Goal: Task Accomplishment & Management: Complete application form

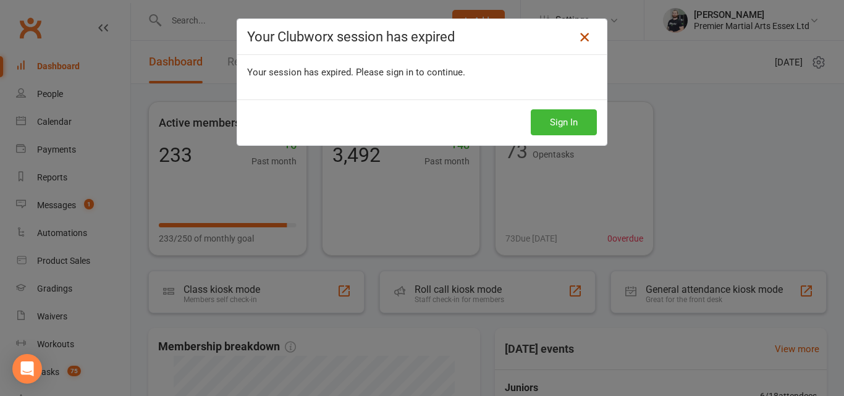
click at [578, 39] on icon at bounding box center [584, 37] width 15 height 15
click at [579, 40] on icon at bounding box center [584, 37] width 15 height 15
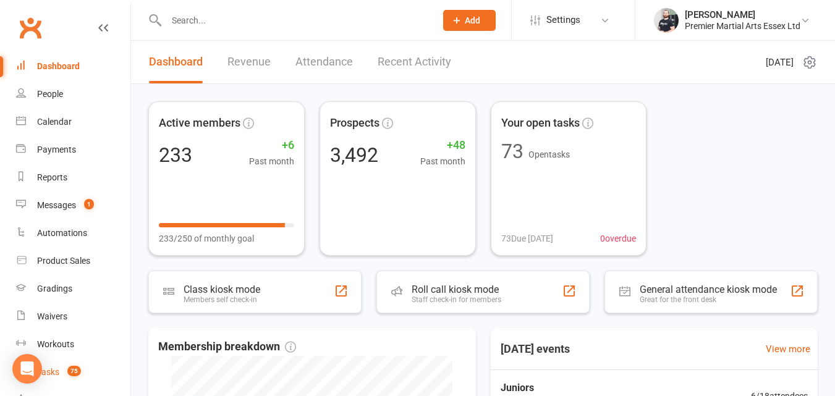
click at [75, 373] on span "75" at bounding box center [74, 371] width 14 height 11
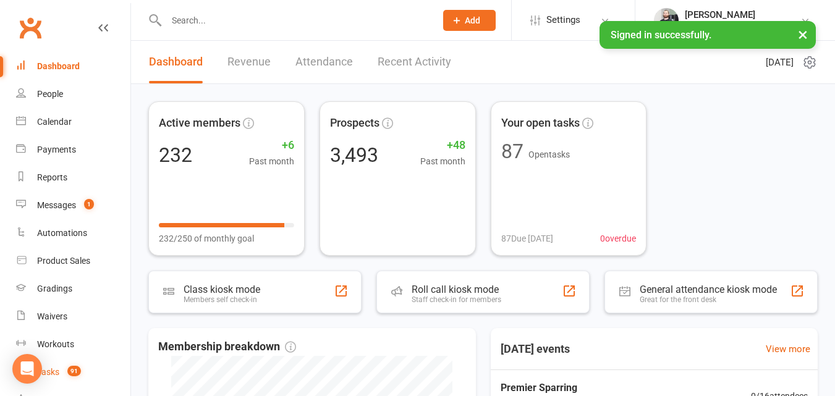
click at [73, 369] on span "91" at bounding box center [74, 371] width 14 height 11
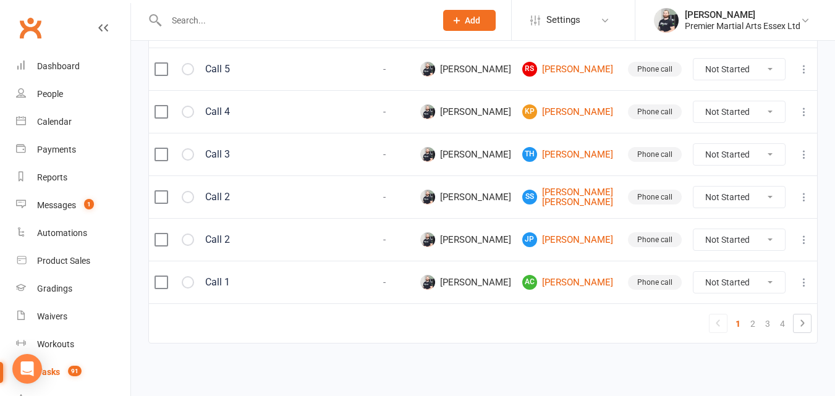
scroll to position [1011, 0]
click at [806, 324] on icon at bounding box center [802, 323] width 15 height 15
select select "waiting"
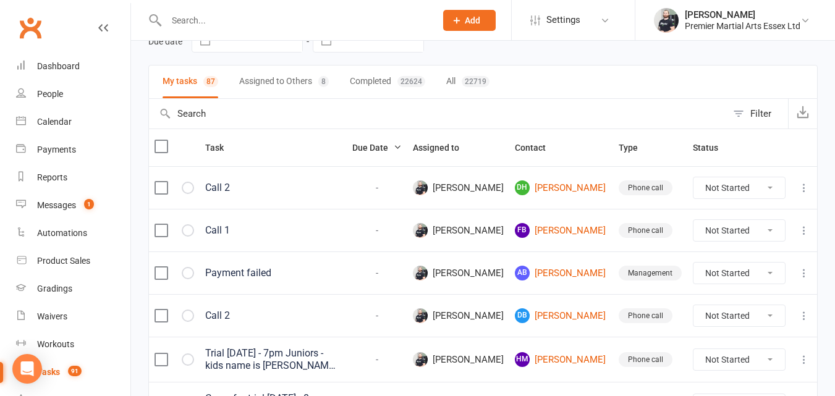
scroll to position [0, 0]
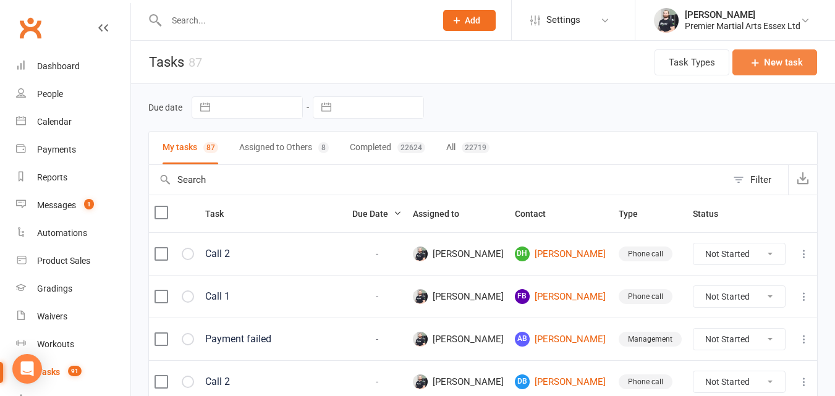
click at [768, 64] on button "New task" at bounding box center [774, 62] width 85 height 26
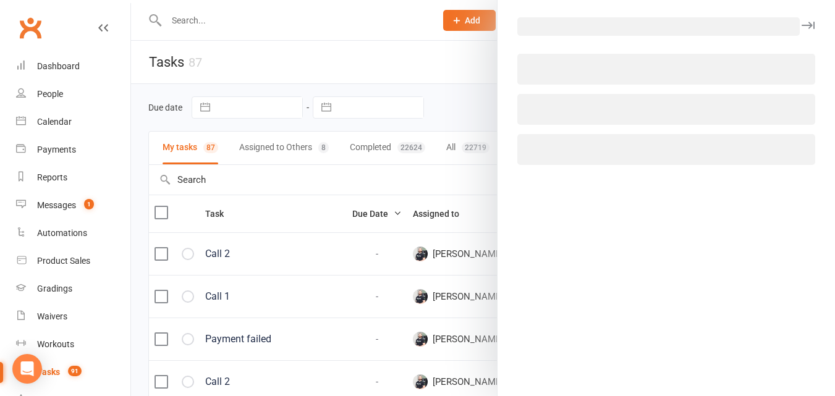
select select "43001"
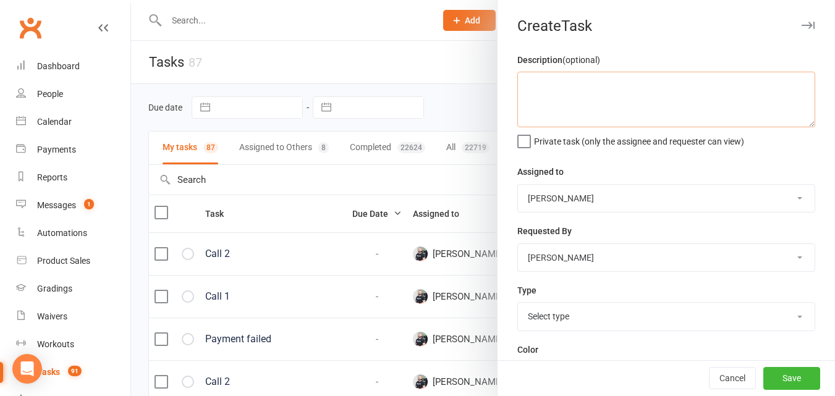
click at [621, 88] on textarea at bounding box center [666, 100] width 298 height 56
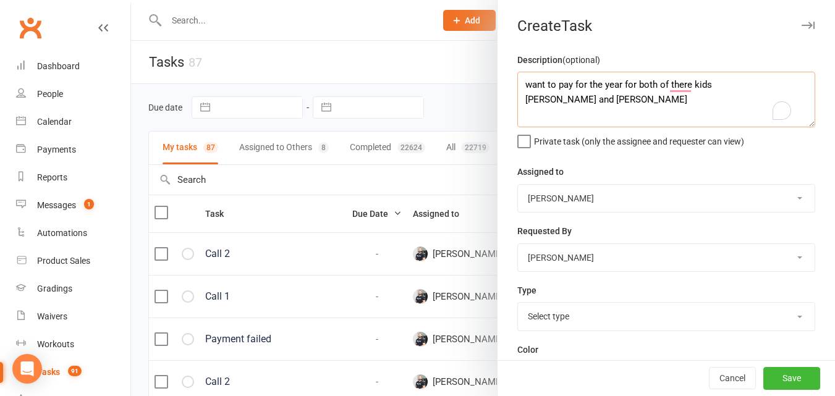
type textarea "want to pay for the year for both of there kids isaac barros and eliana barros"
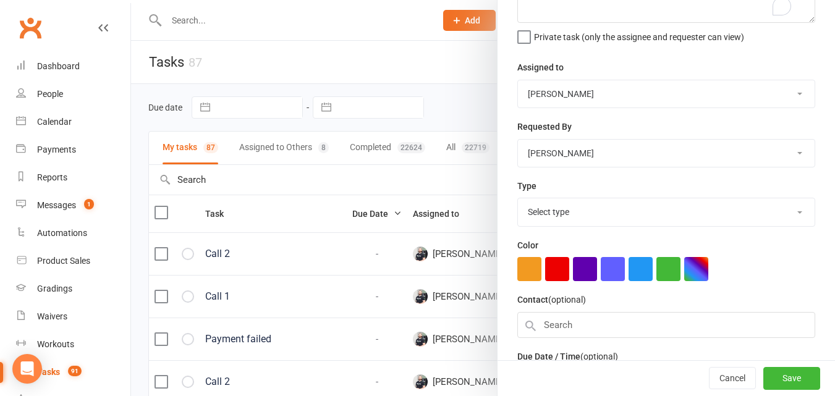
scroll to position [105, 0]
click at [725, 211] on select "Select type Card Management Member/student talk Phone call Style & rank Welcome…" at bounding box center [666, 211] width 297 height 27
select select "16265"
click at [518, 200] on select "Select type Card Management Member/student talk Phone call Style & rank Welcome…" at bounding box center [666, 211] width 297 height 27
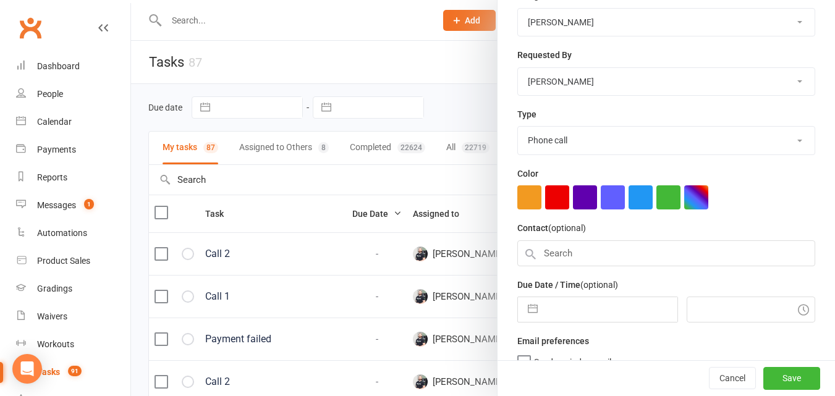
scroll to position [200, 0]
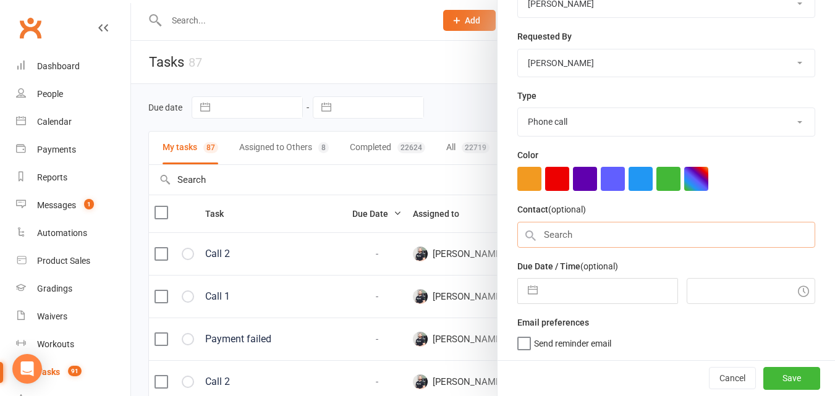
click at [648, 230] on input "text" at bounding box center [666, 235] width 298 height 26
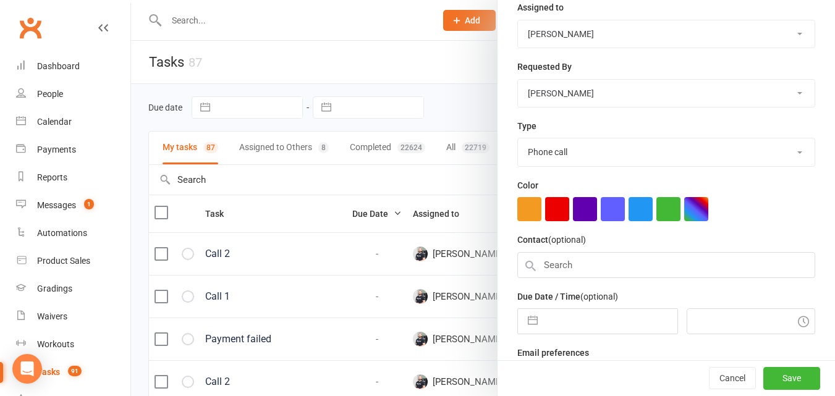
scroll to position [161, 0]
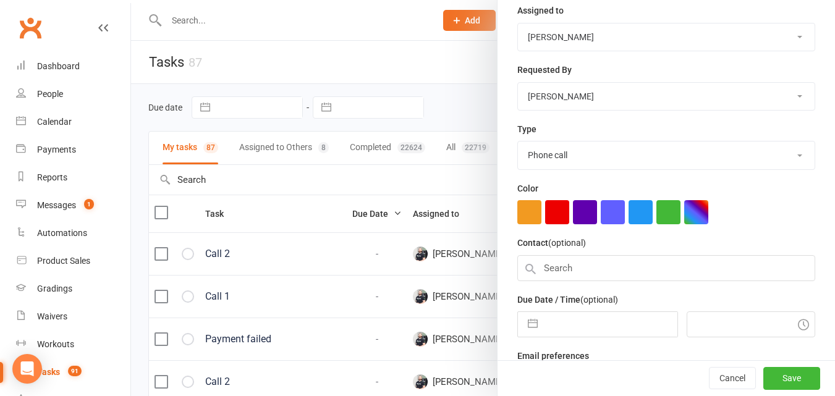
click at [777, 96] on select "Premier Martial Arts Jon Shaw Alphie Karatay Callum Chuck Isabel Martin Heather…" at bounding box center [666, 96] width 297 height 27
select select "44266"
click at [518, 84] on select "Premier Martial Arts Jon Shaw Alphie Karatay Callum Chuck Isabel Martin Heather…" at bounding box center [666, 96] width 297 height 27
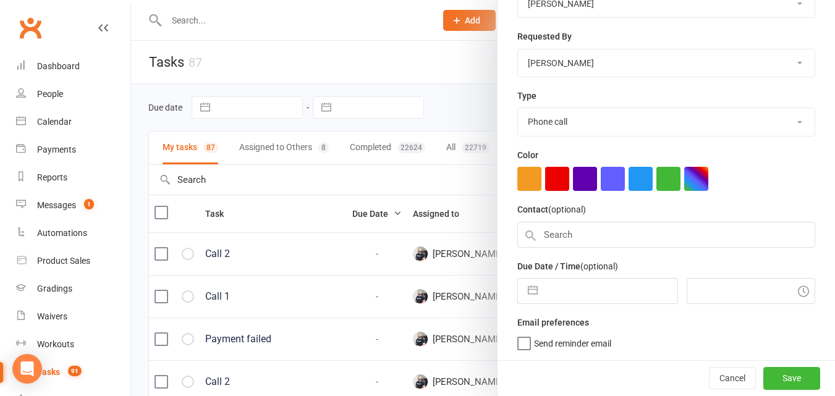
scroll to position [200, 0]
click at [584, 227] on input "text" at bounding box center [666, 235] width 298 height 26
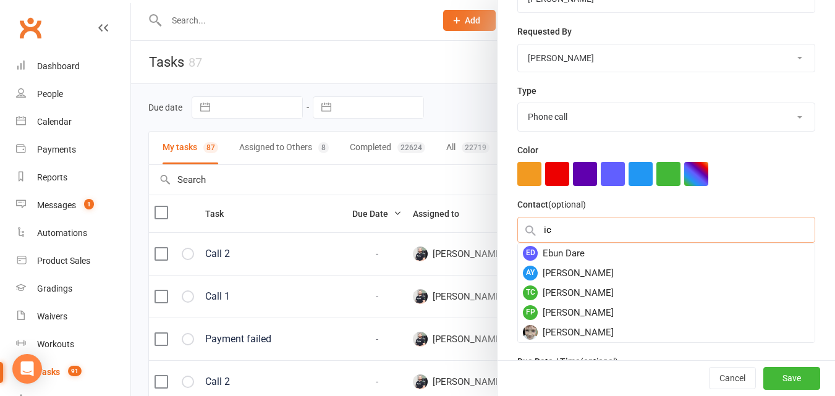
type input "i"
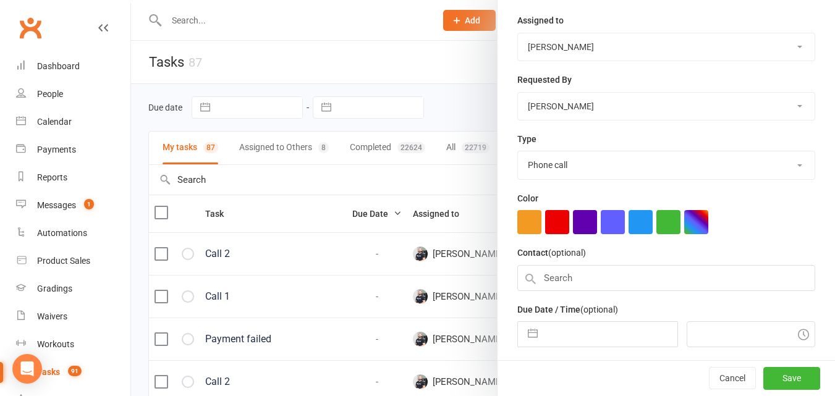
scroll to position [176, 0]
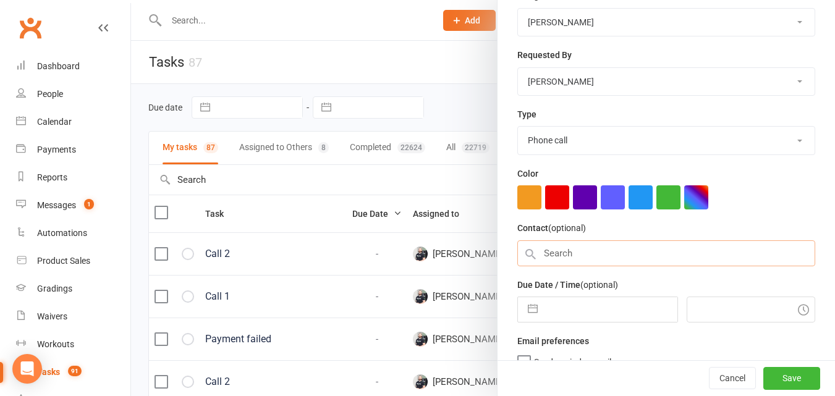
click at [562, 253] on input "text" at bounding box center [666, 253] width 298 height 26
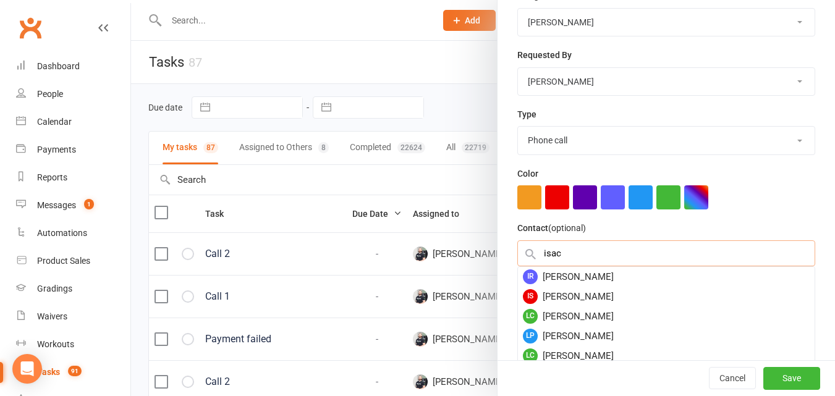
type input "isacc"
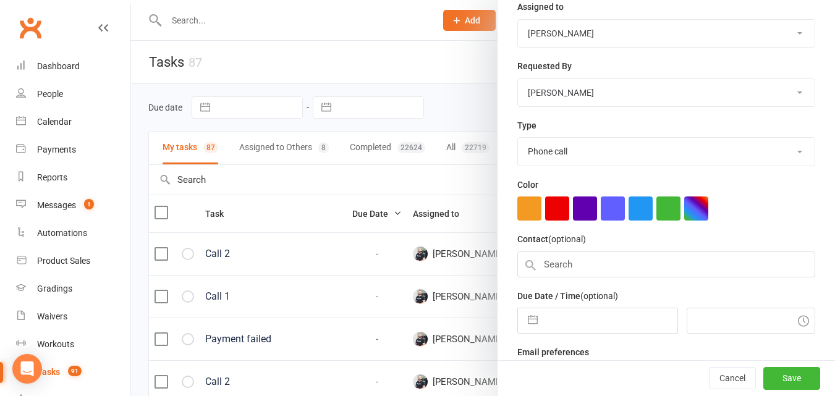
scroll to position [174, 0]
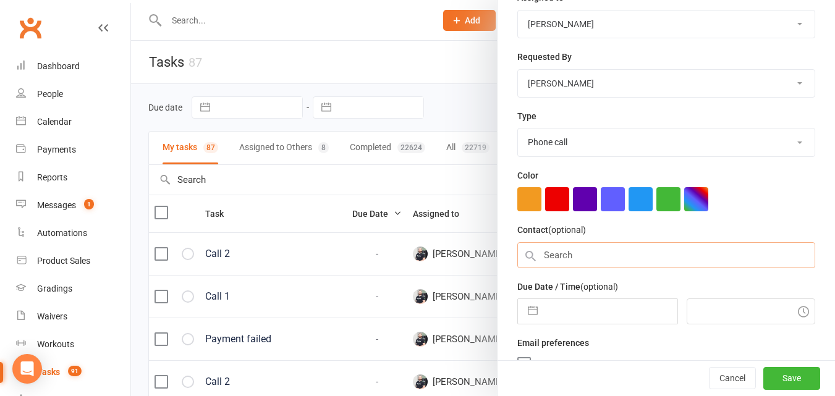
click at [578, 253] on input "text" at bounding box center [666, 255] width 298 height 26
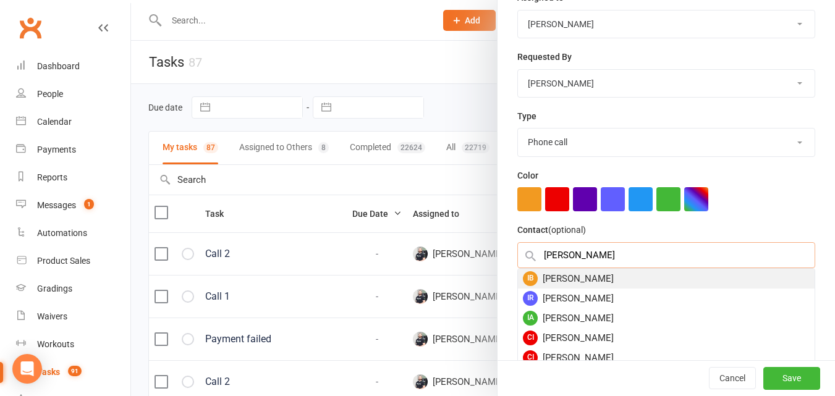
type input "isaac bar"
click at [588, 283] on div "IB Isaac Barros" at bounding box center [666, 279] width 297 height 20
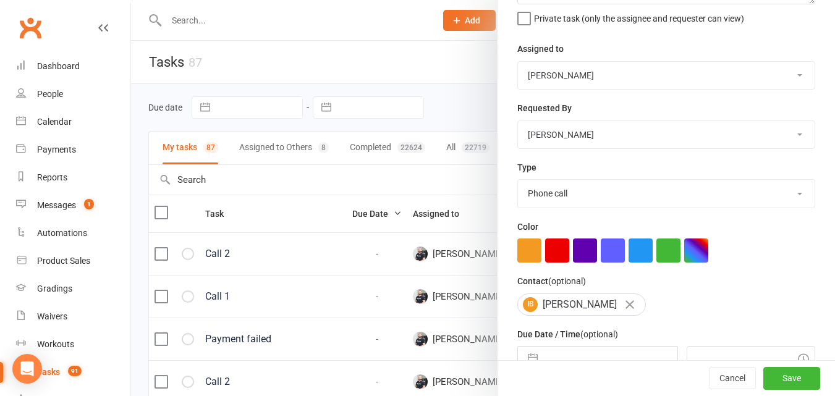
scroll to position [196, 0]
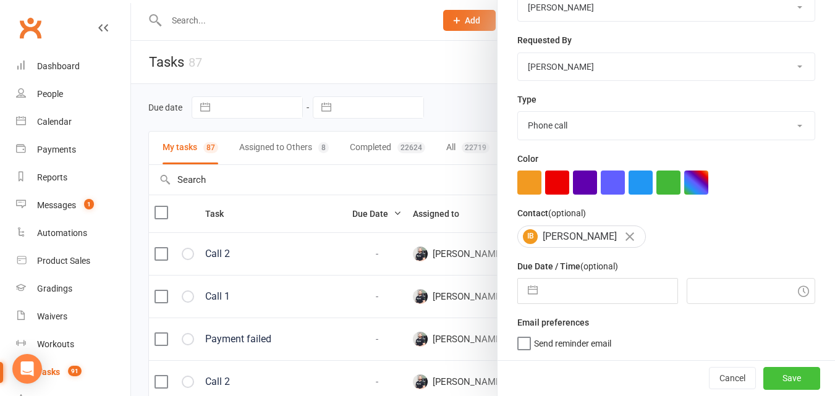
click at [766, 378] on button "Save" at bounding box center [791, 378] width 57 height 22
select select "waiting"
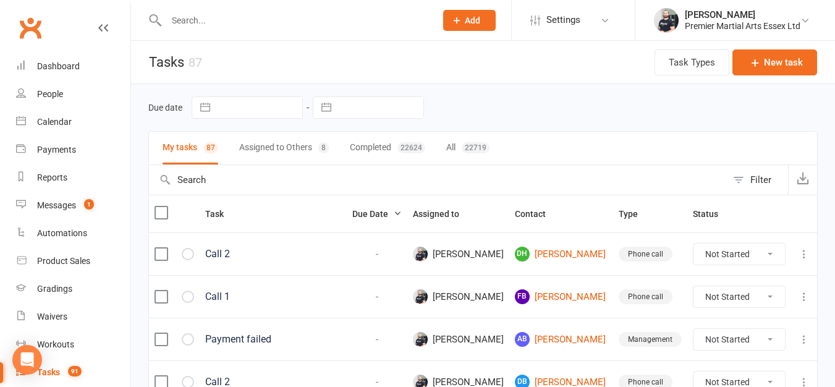
select select "waiting"
